Goal: Task Accomplishment & Management: Use online tool/utility

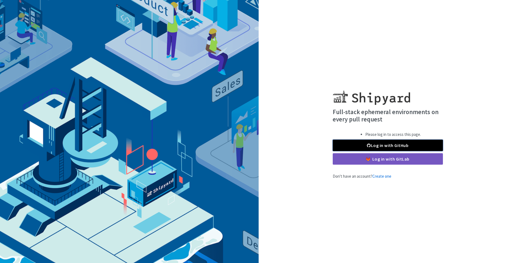
click at [362, 146] on link "Log in with GitHub" at bounding box center [388, 144] width 110 height 11
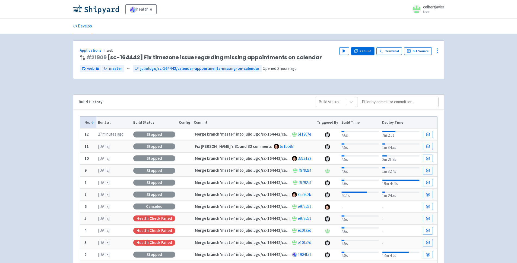
click at [368, 49] on button "Rebuild" at bounding box center [362, 51] width 23 height 8
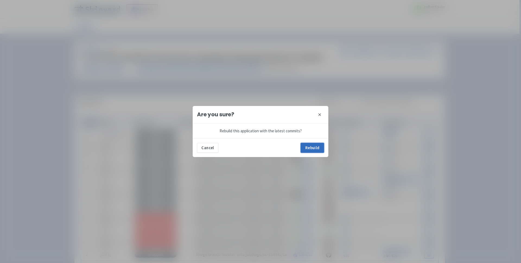
click at [303, 145] on button "Rebuild" at bounding box center [312, 148] width 23 height 10
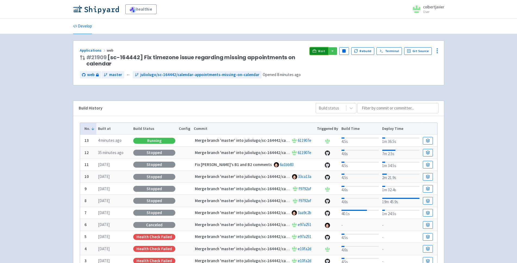
click at [318, 53] on link "Visit" at bounding box center [318, 51] width 18 height 8
